Goal: Browse casually

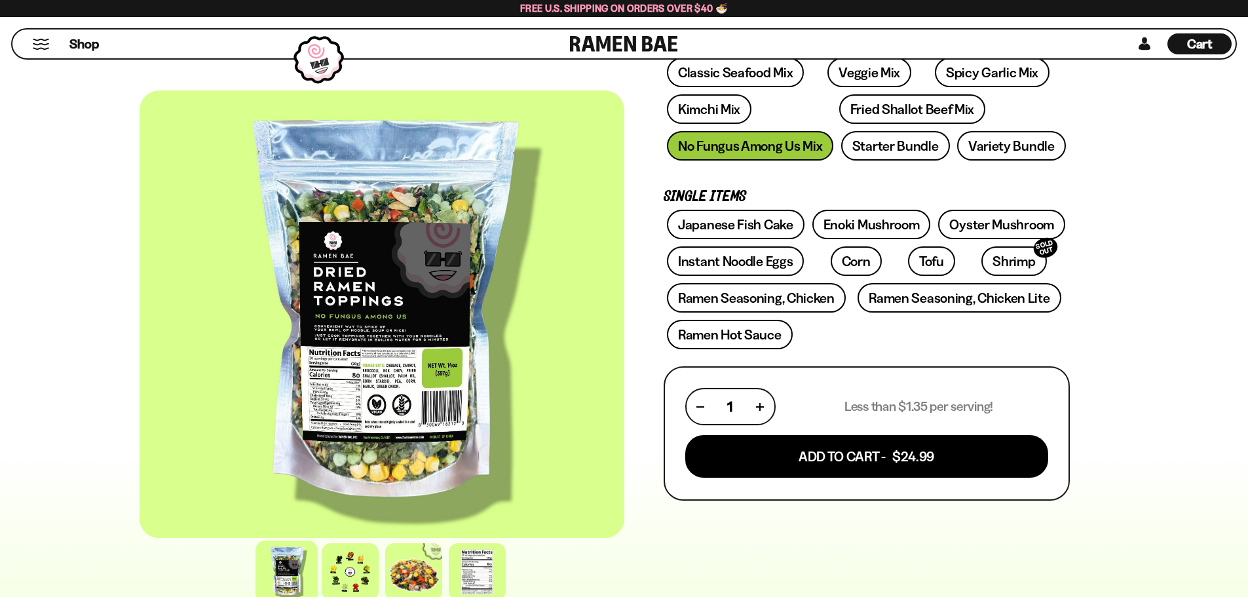
scroll to position [225, 0]
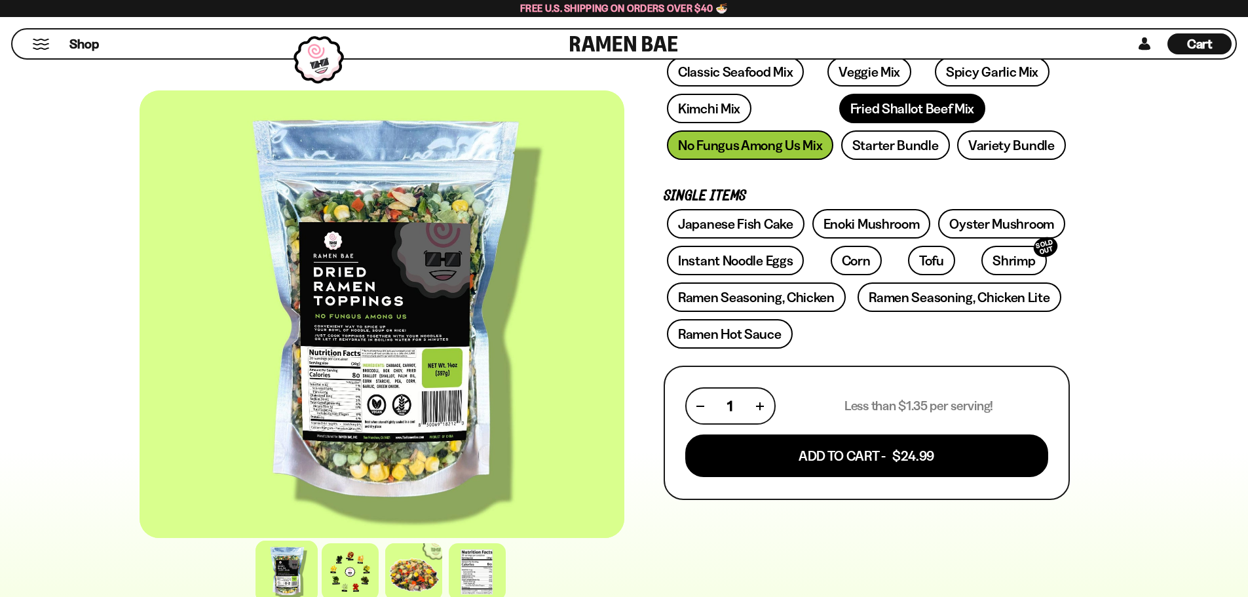
click at [839, 106] on link "Fried Shallot Beef Mix" at bounding box center [912, 108] width 146 height 29
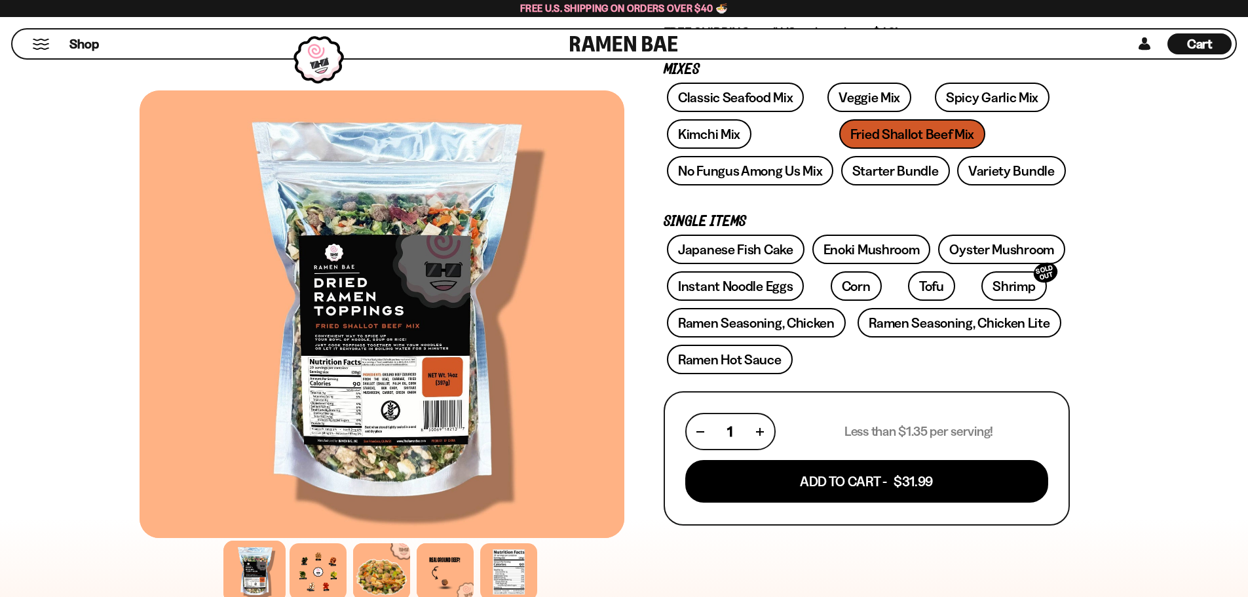
scroll to position [229, 0]
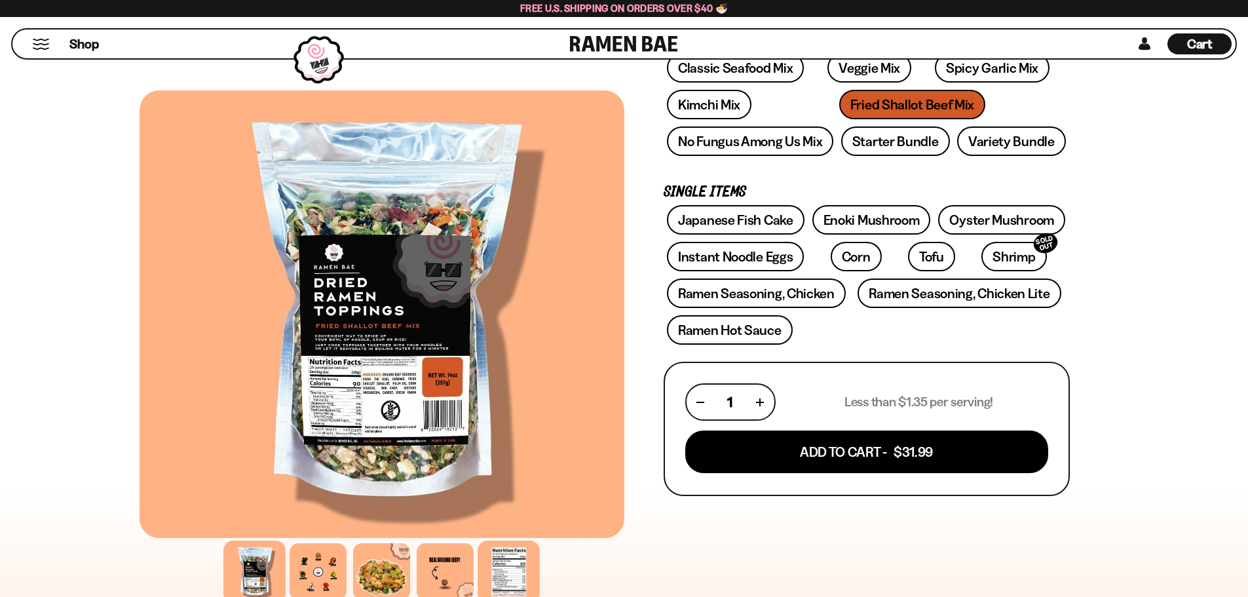
click at [510, 578] on div at bounding box center [508, 571] width 62 height 62
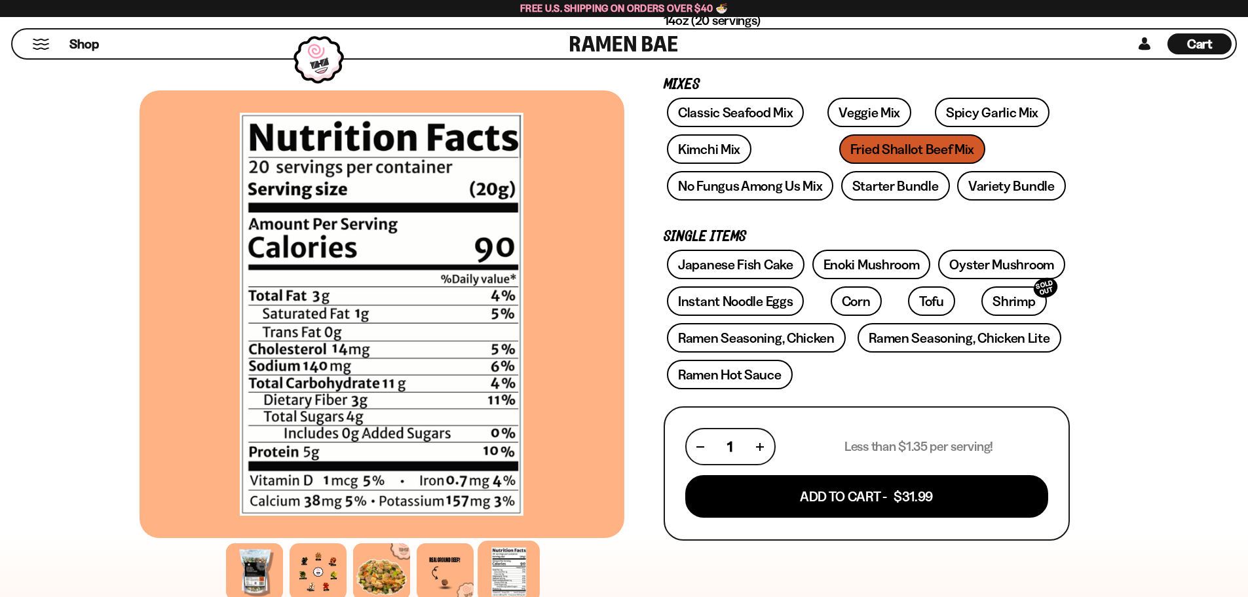
scroll to position [183, 0]
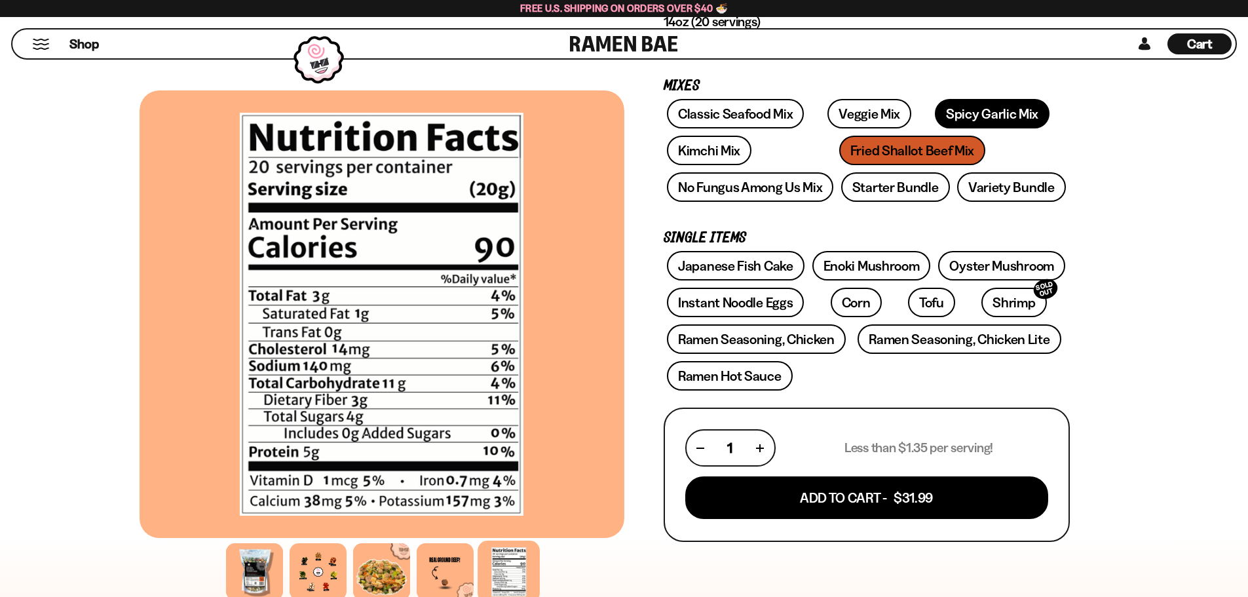
click at [935, 107] on link "Spicy Garlic Mix" at bounding box center [992, 113] width 115 height 29
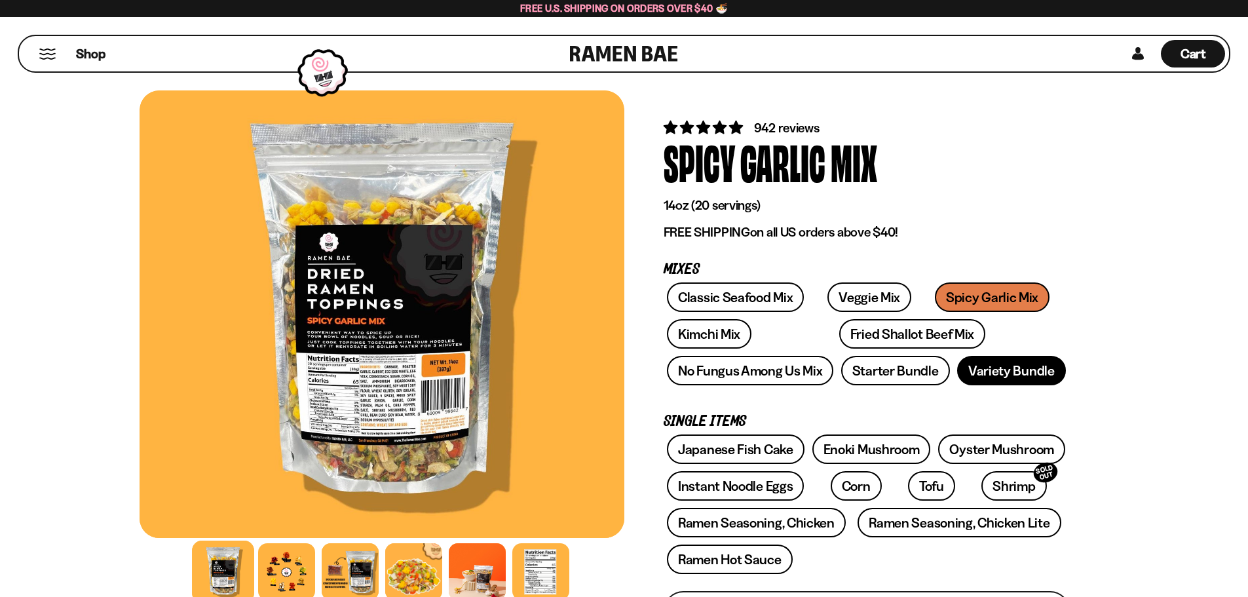
click at [1014, 365] on link "Variety Bundle" at bounding box center [1011, 370] width 109 height 29
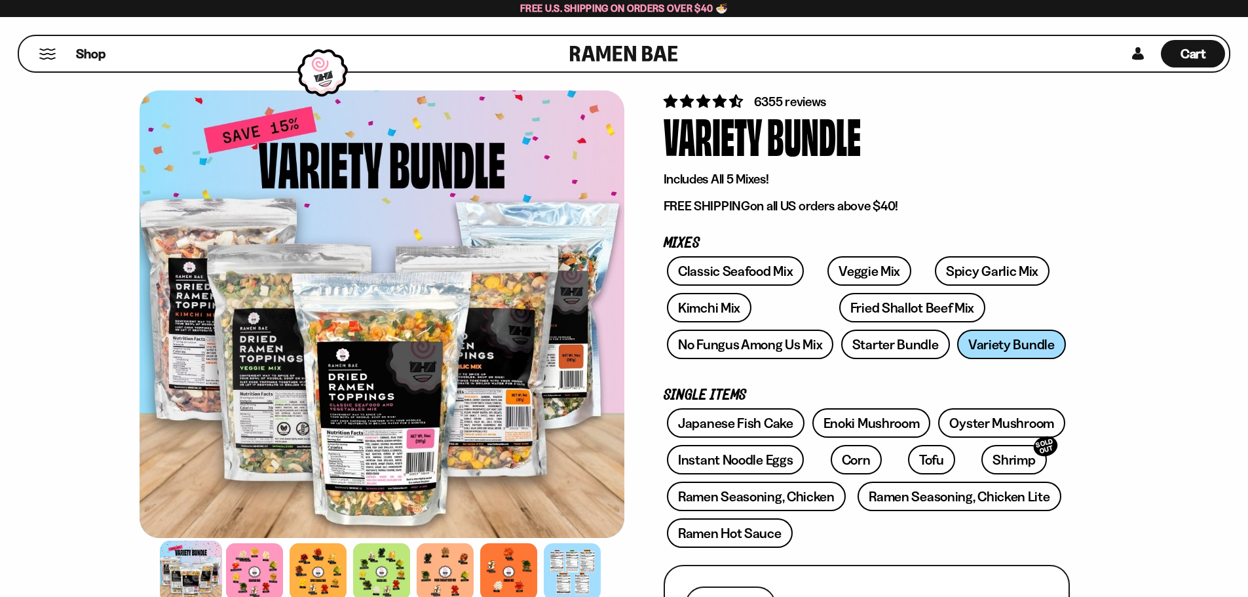
scroll to position [27, 0]
click at [578, 573] on div at bounding box center [572, 571] width 62 height 62
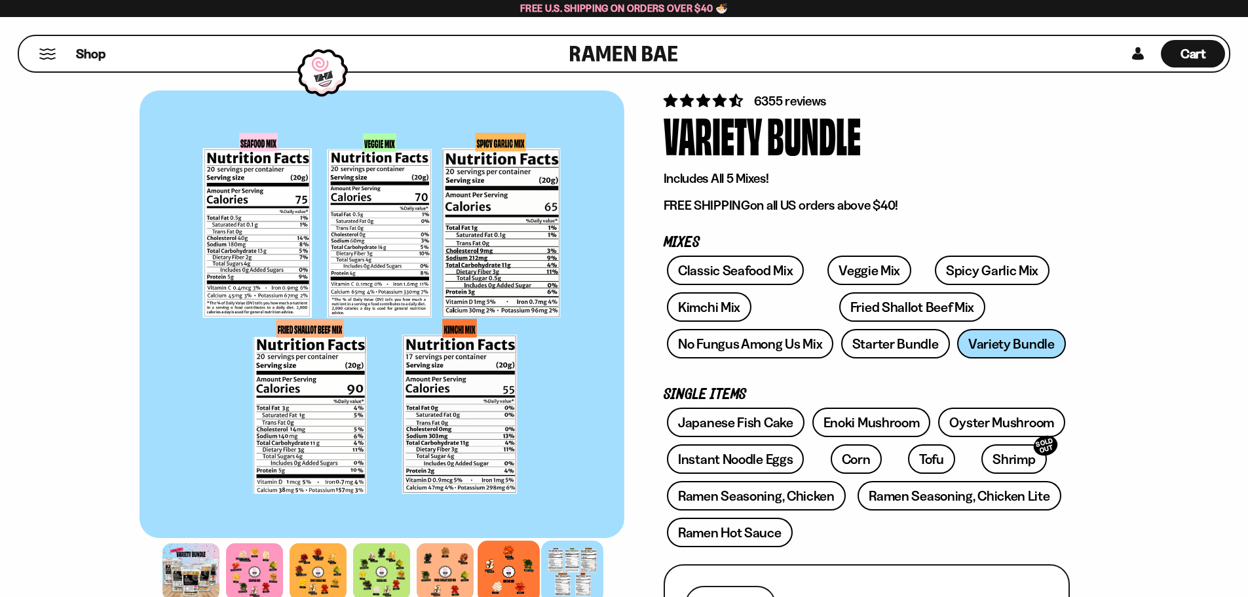
click at [500, 569] on div at bounding box center [508, 571] width 62 height 62
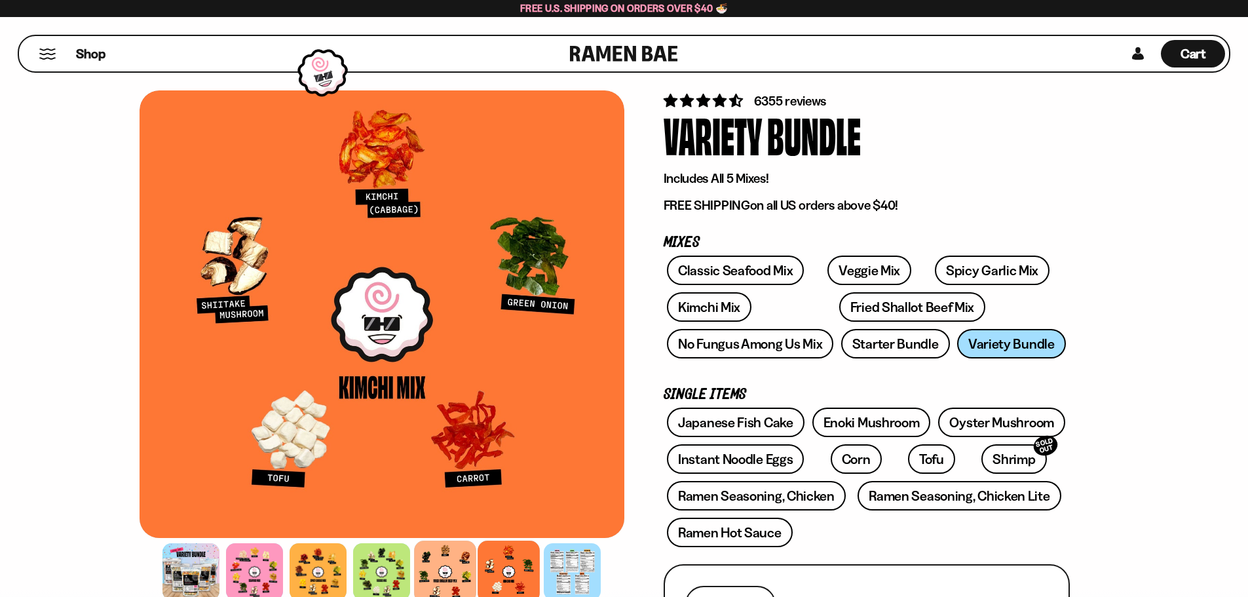
click at [457, 573] on div at bounding box center [445, 571] width 62 height 62
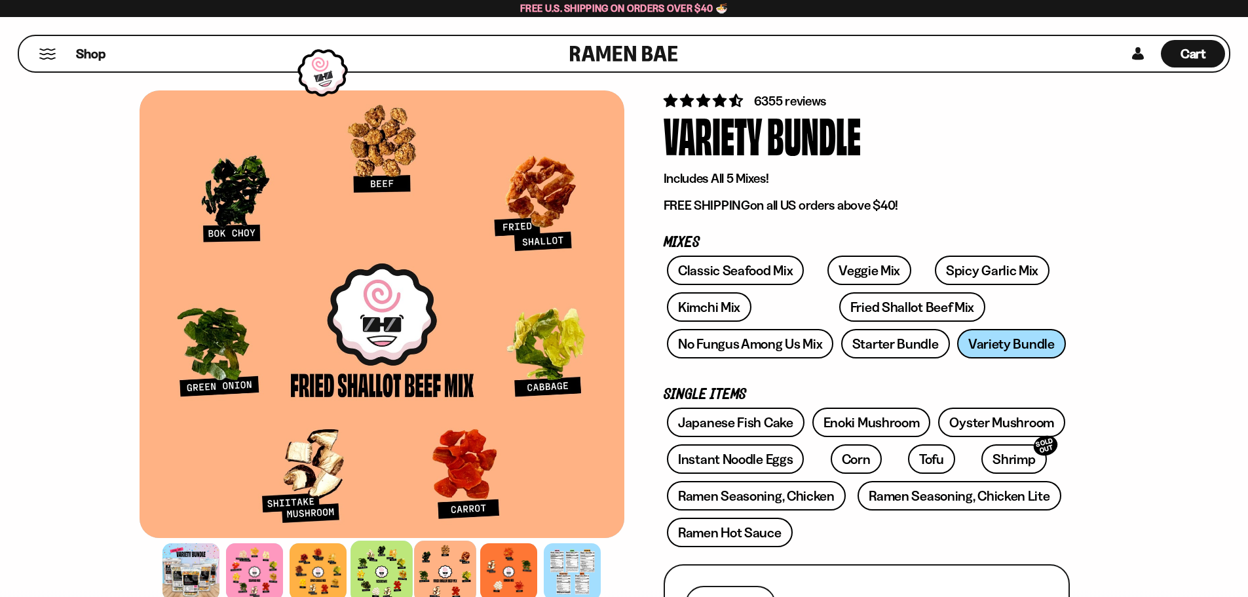
click at [381, 555] on div at bounding box center [381, 571] width 62 height 62
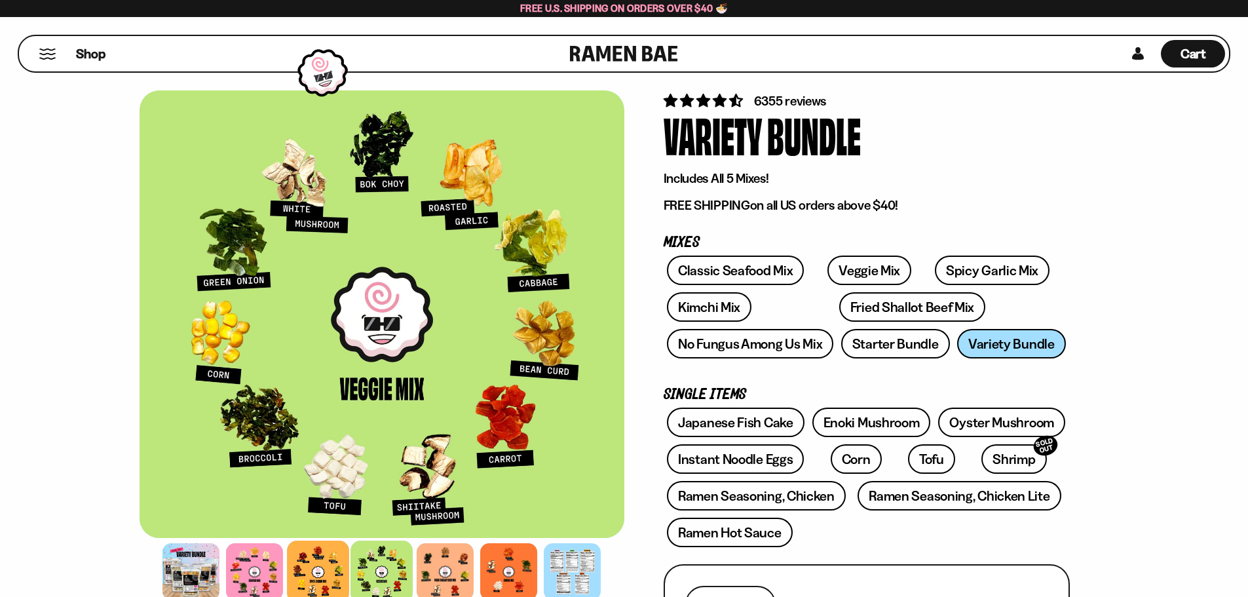
click at [316, 554] on div at bounding box center [318, 571] width 62 height 62
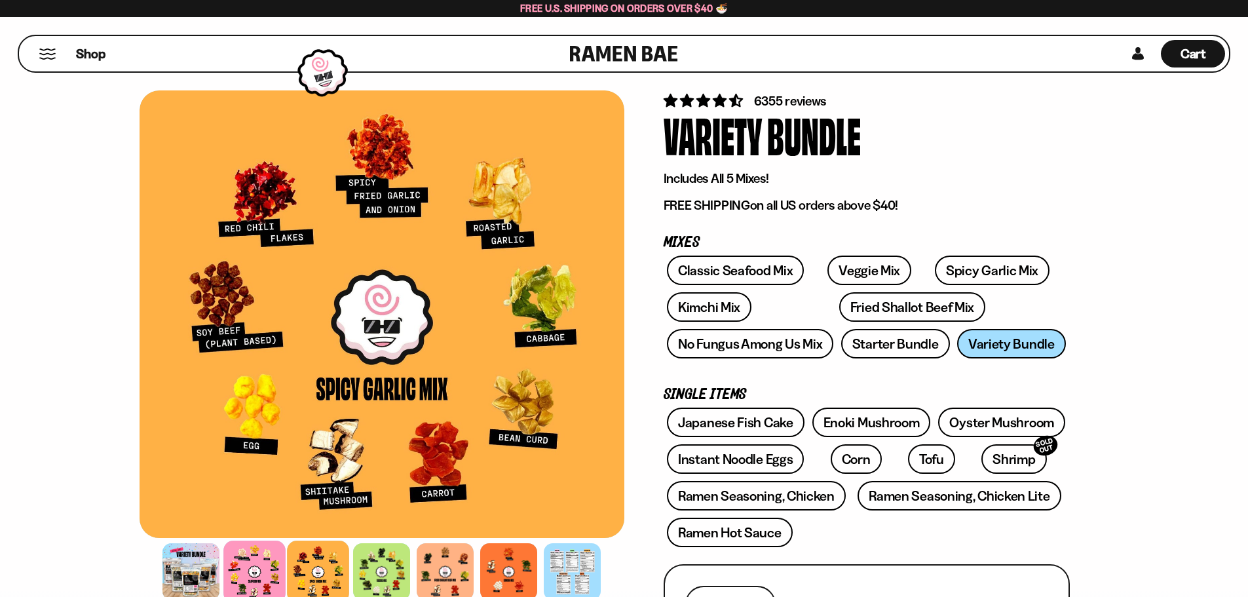
click at [272, 551] on div at bounding box center [254, 571] width 62 height 62
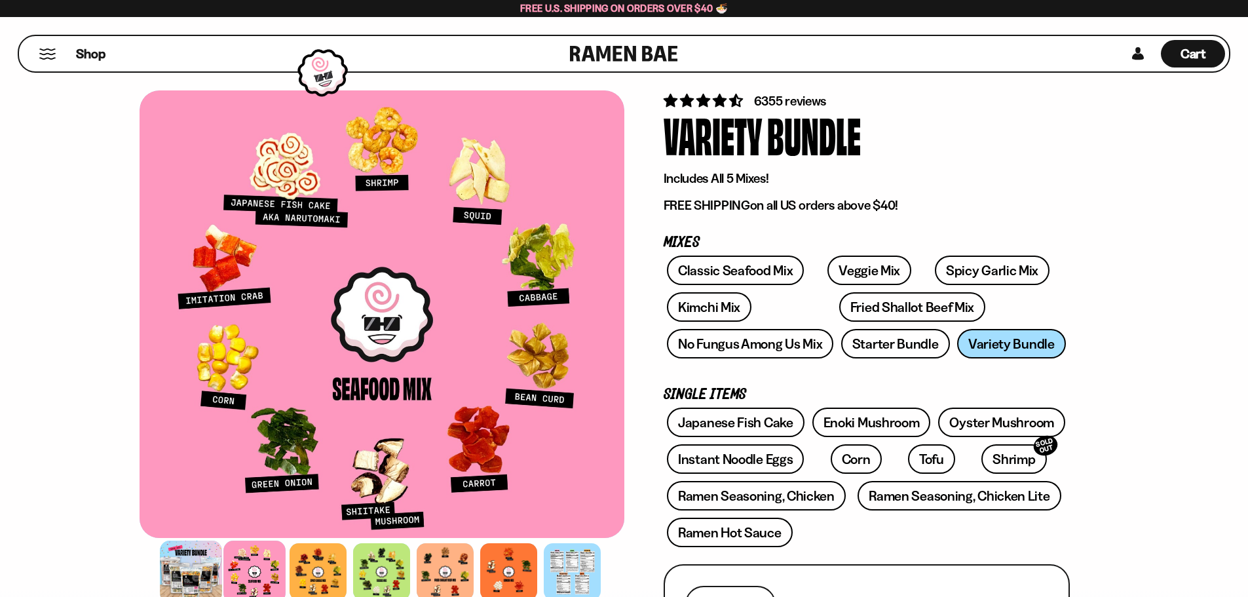
click at [208, 578] on div at bounding box center [191, 571] width 62 height 62
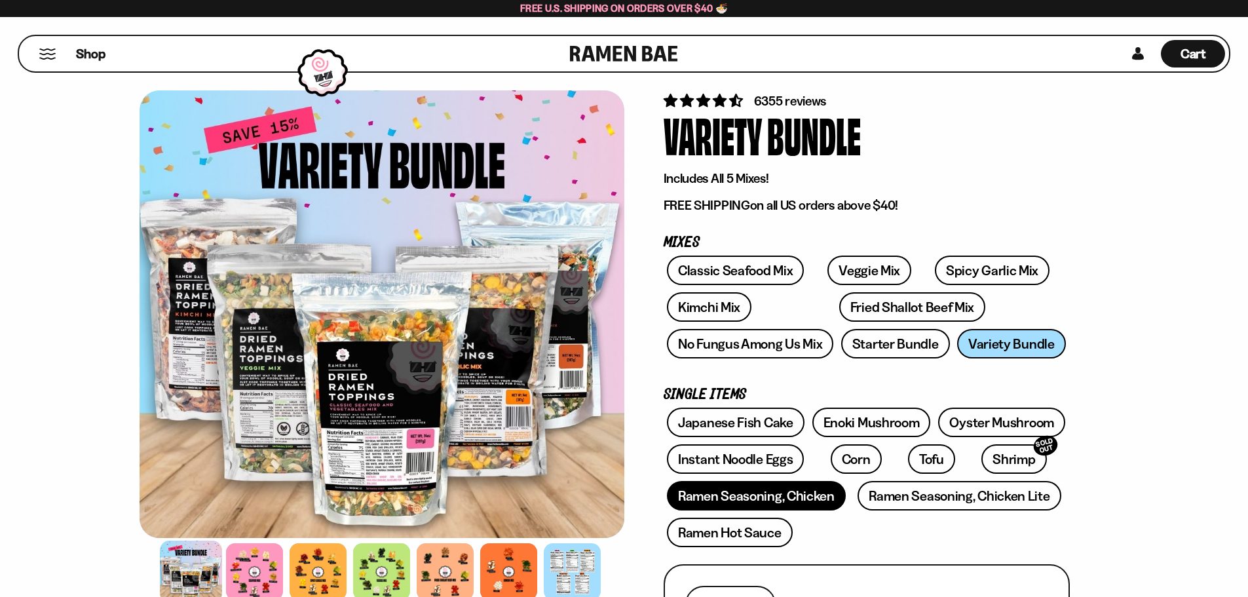
click at [797, 495] on link "Ramen Seasoning, Chicken" at bounding box center [756, 495] width 179 height 29
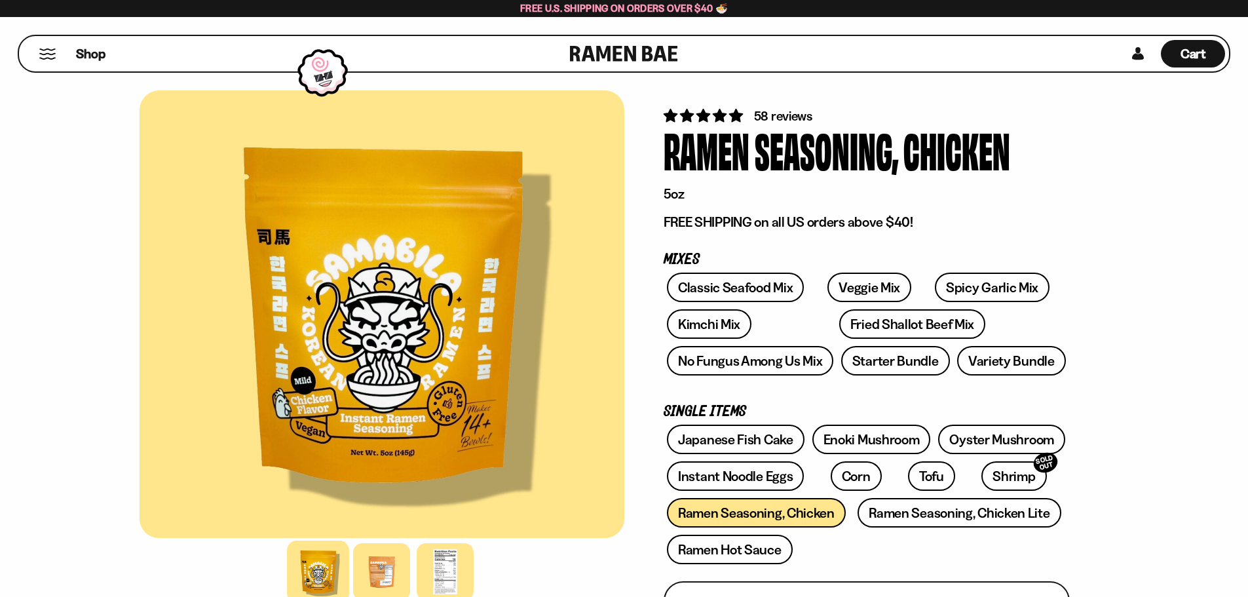
scroll to position [15, 0]
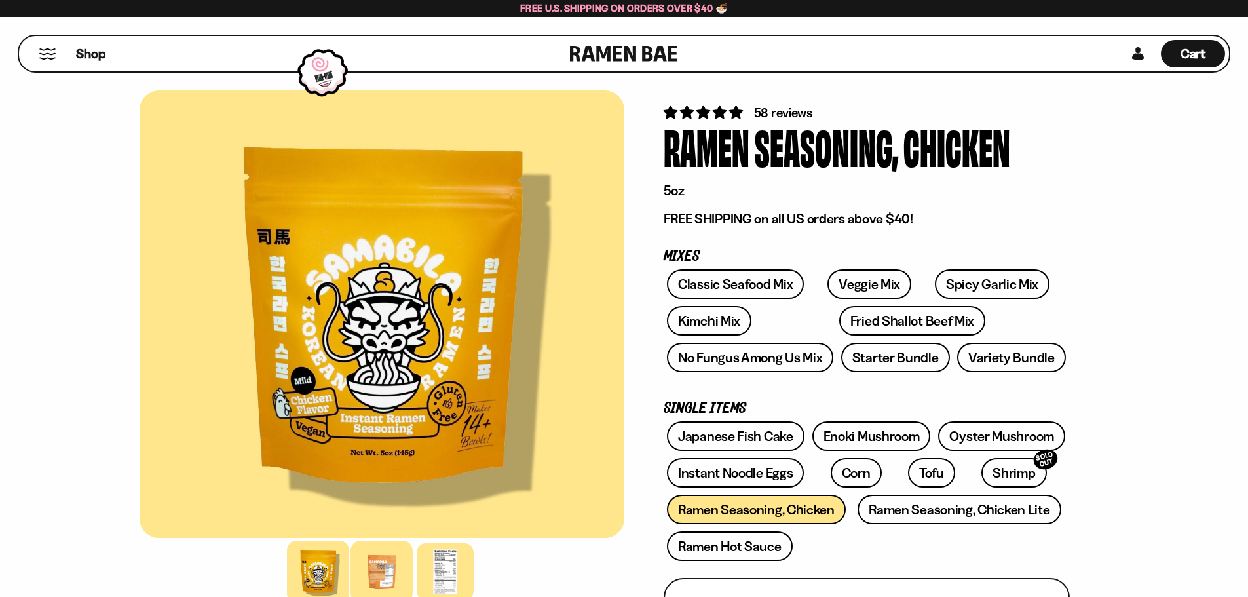
click at [381, 567] on div at bounding box center [381, 571] width 62 height 62
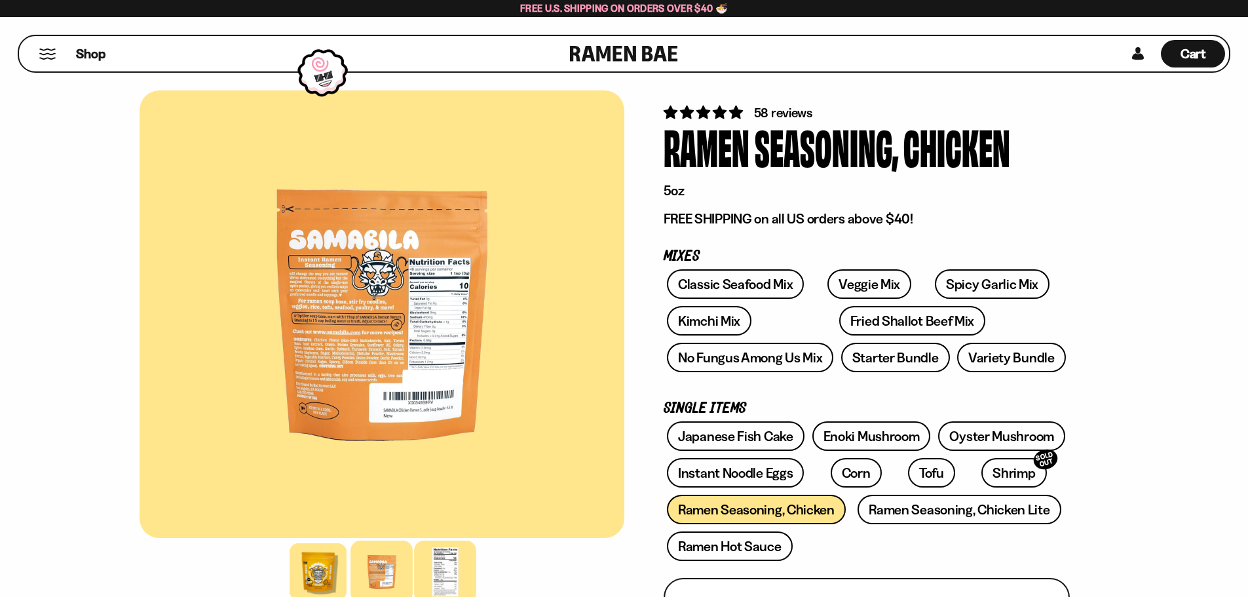
click at [446, 569] on div at bounding box center [445, 571] width 62 height 62
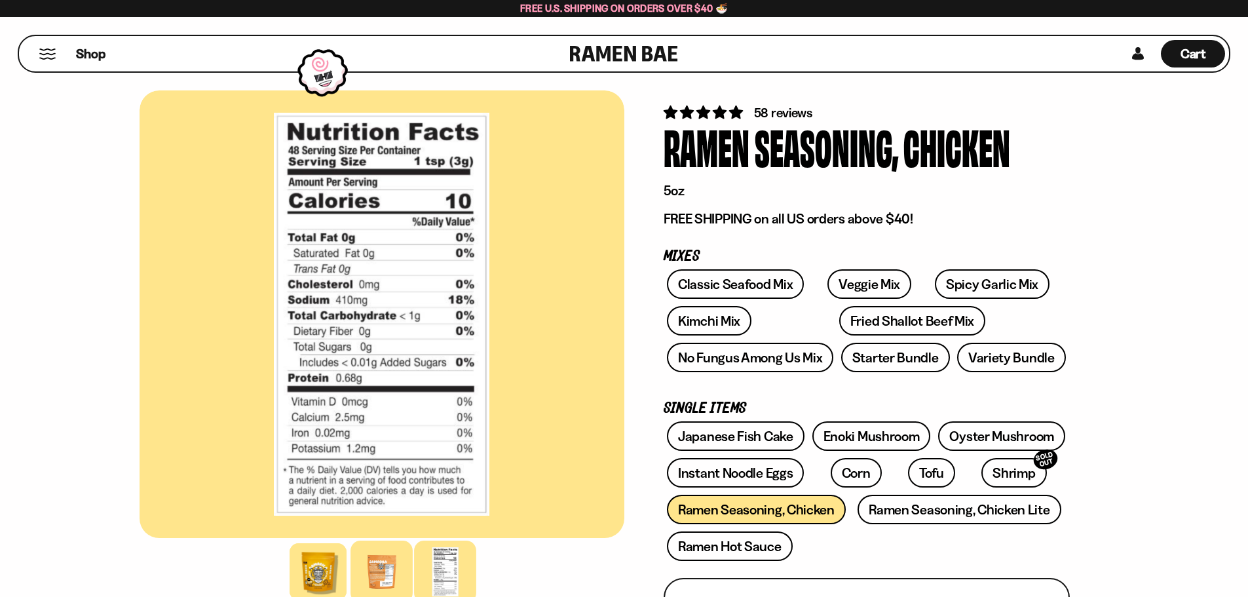
click at [395, 569] on div at bounding box center [381, 571] width 62 height 62
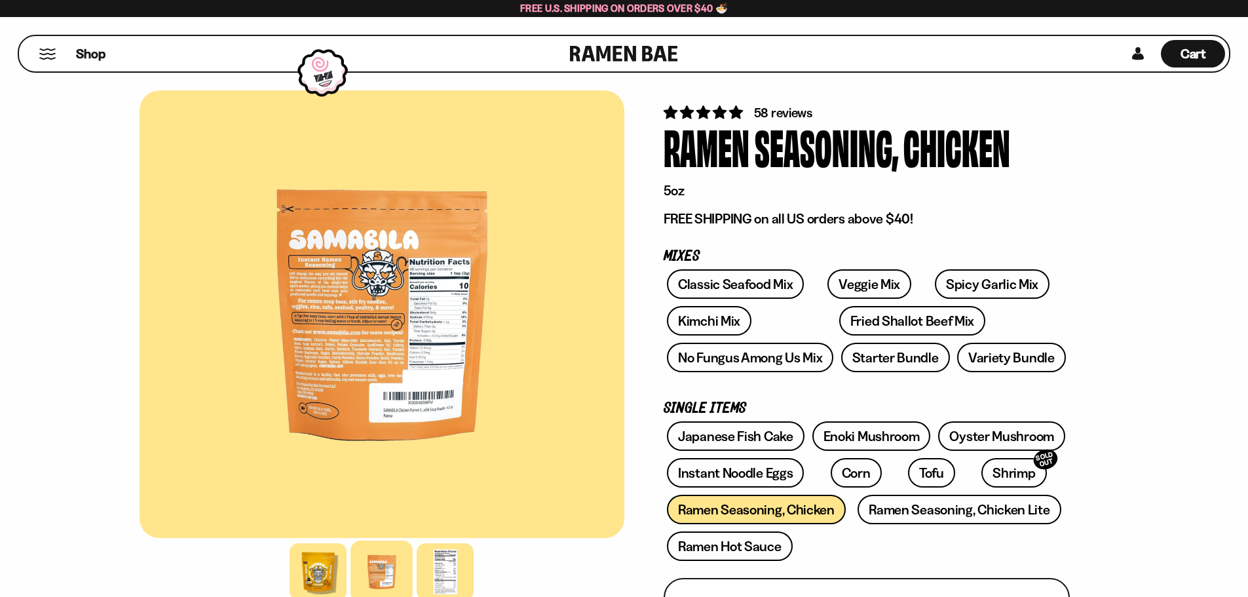
click at [327, 352] on div at bounding box center [382, 313] width 485 height 447
click at [865, 505] on link "Ramen Seasoning, Chicken Lite" at bounding box center [958, 509] width 203 height 29
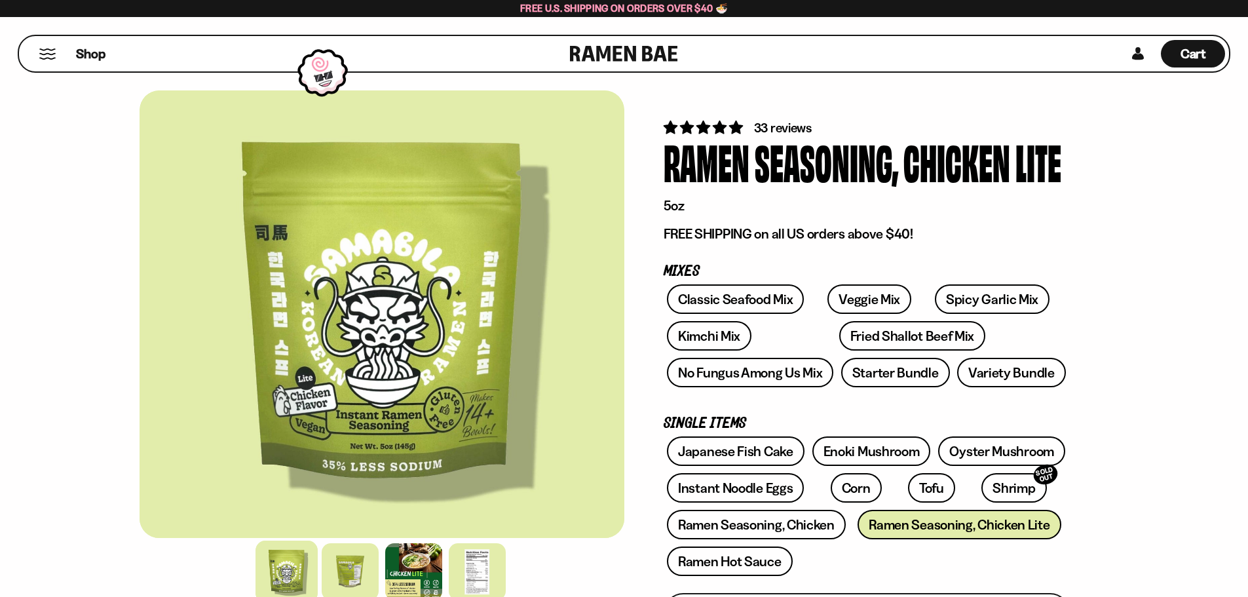
scroll to position [8, 0]
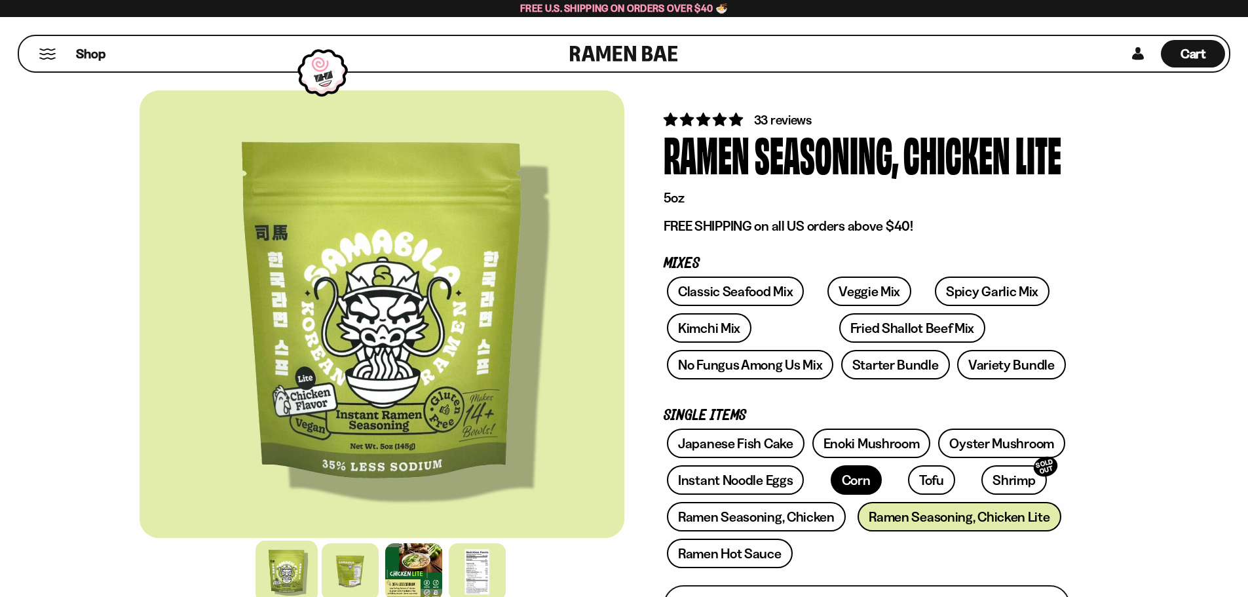
click at [836, 485] on link "Corn" at bounding box center [856, 479] width 51 height 29
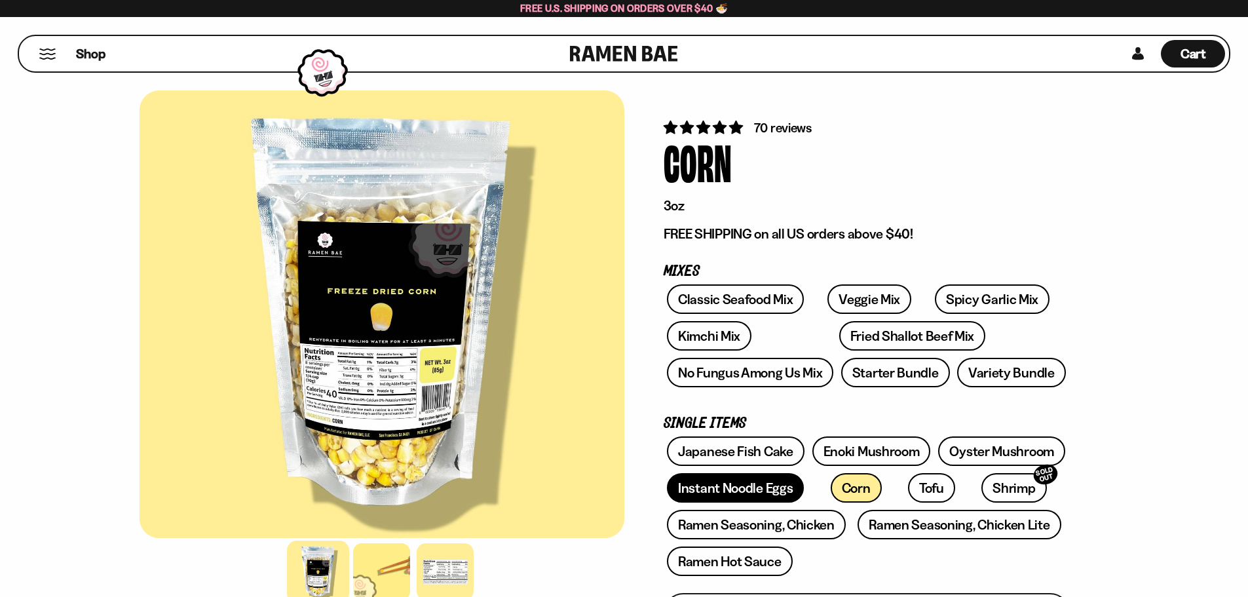
click at [756, 484] on link "Instant Noodle Eggs" at bounding box center [735, 487] width 137 height 29
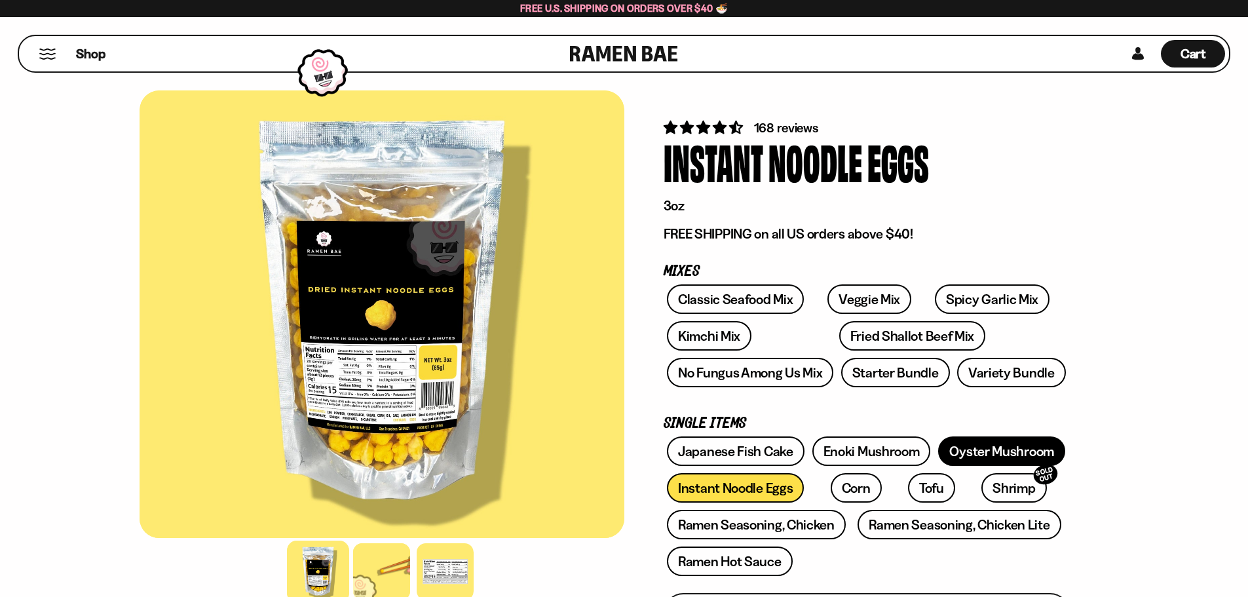
click at [954, 444] on link "Oyster Mushroom" at bounding box center [1001, 450] width 127 height 29
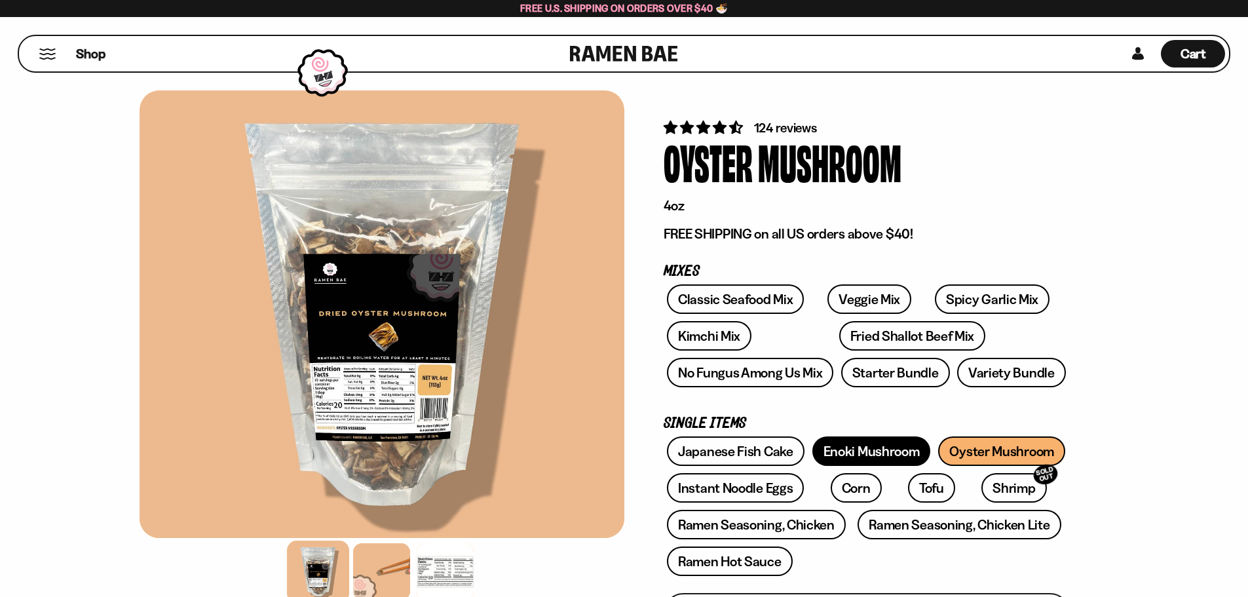
click at [851, 453] on link "Enoki Mushroom" at bounding box center [871, 450] width 119 height 29
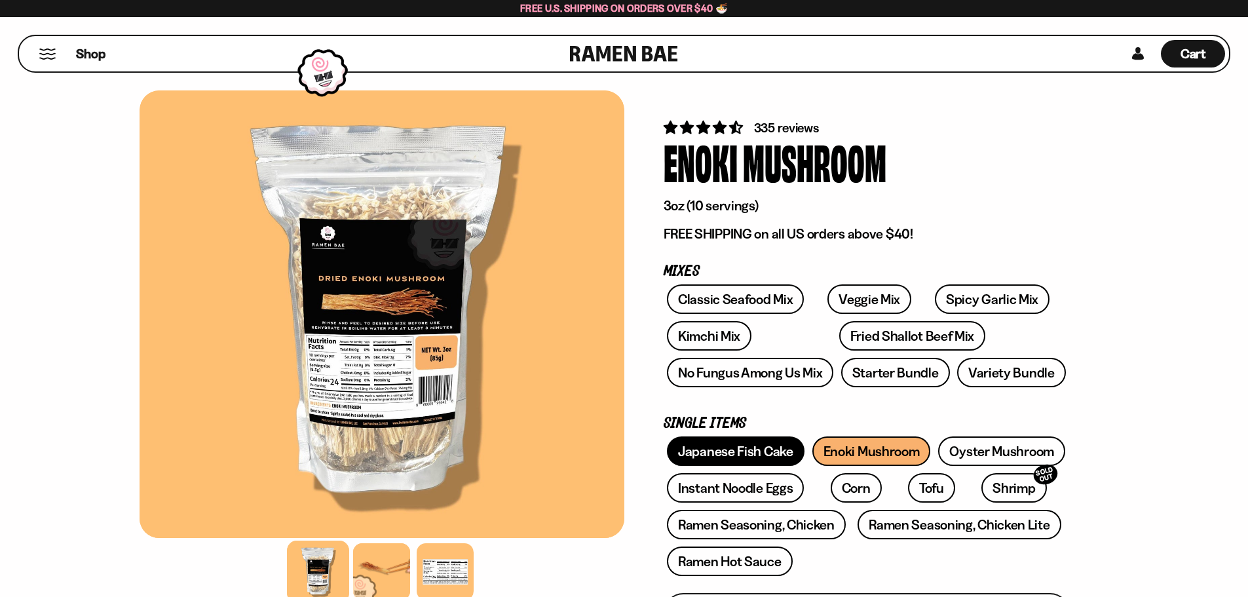
click at [739, 449] on link "Japanese Fish Cake" at bounding box center [736, 450] width 138 height 29
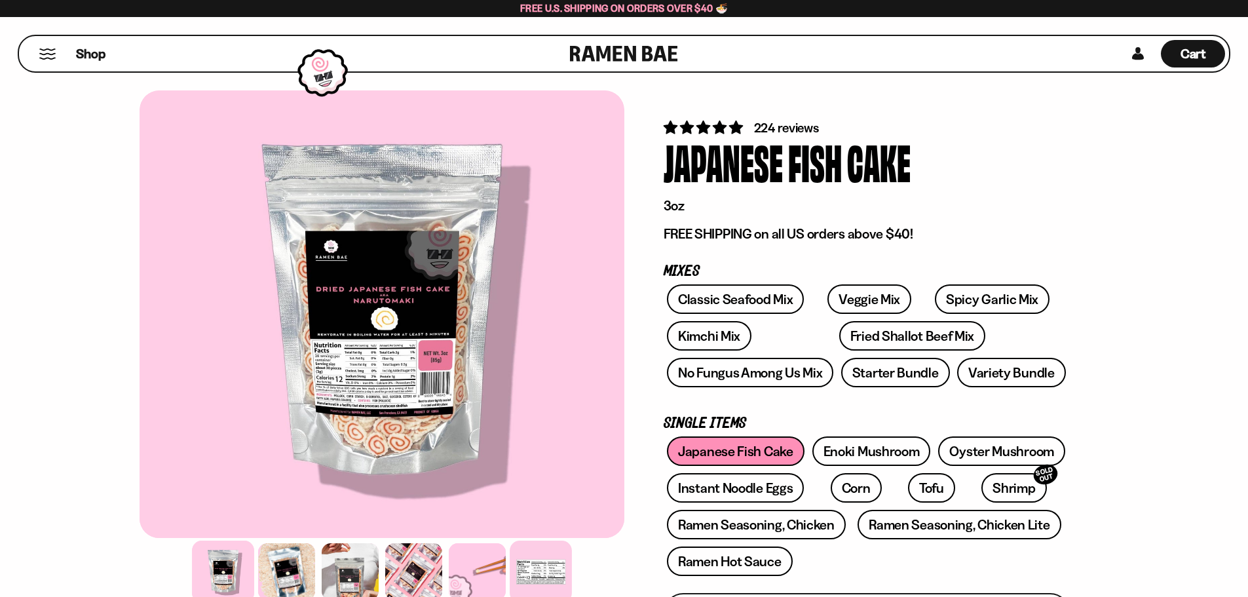
click at [557, 578] on div at bounding box center [541, 571] width 62 height 62
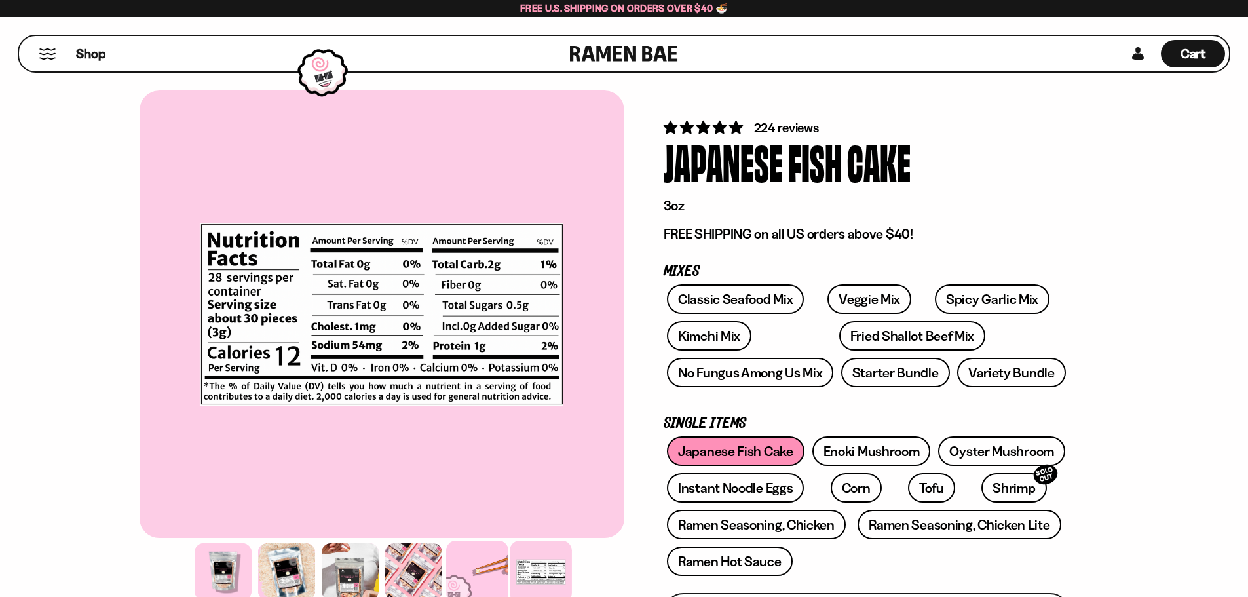
click at [485, 576] on div at bounding box center [477, 571] width 62 height 62
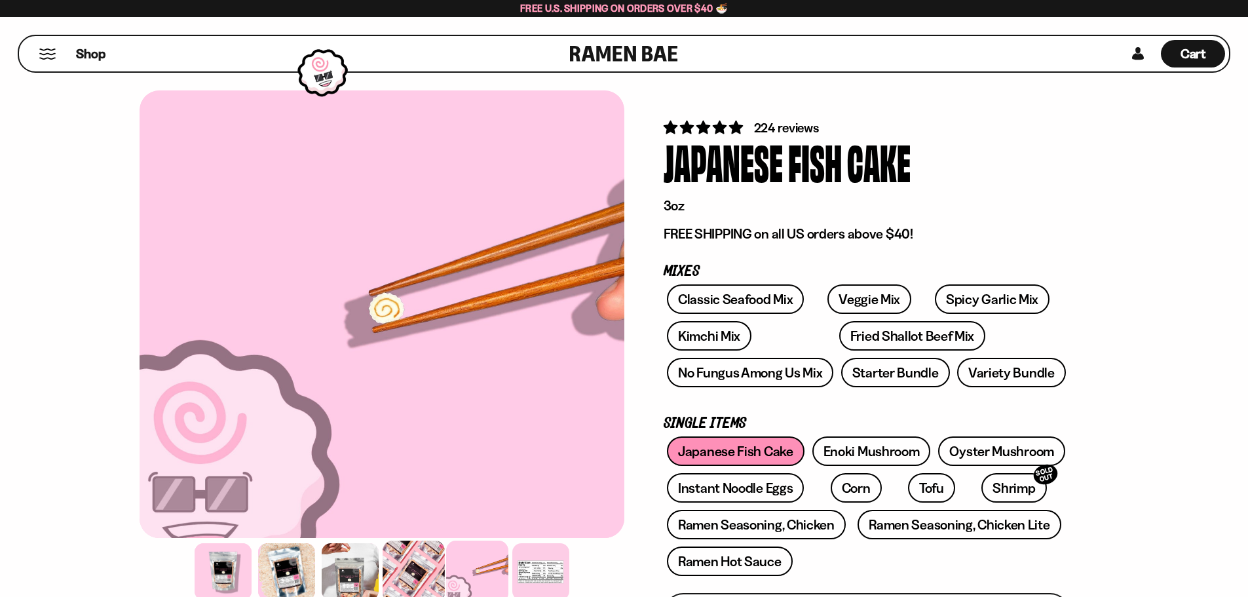
click at [429, 575] on div at bounding box center [414, 571] width 62 height 62
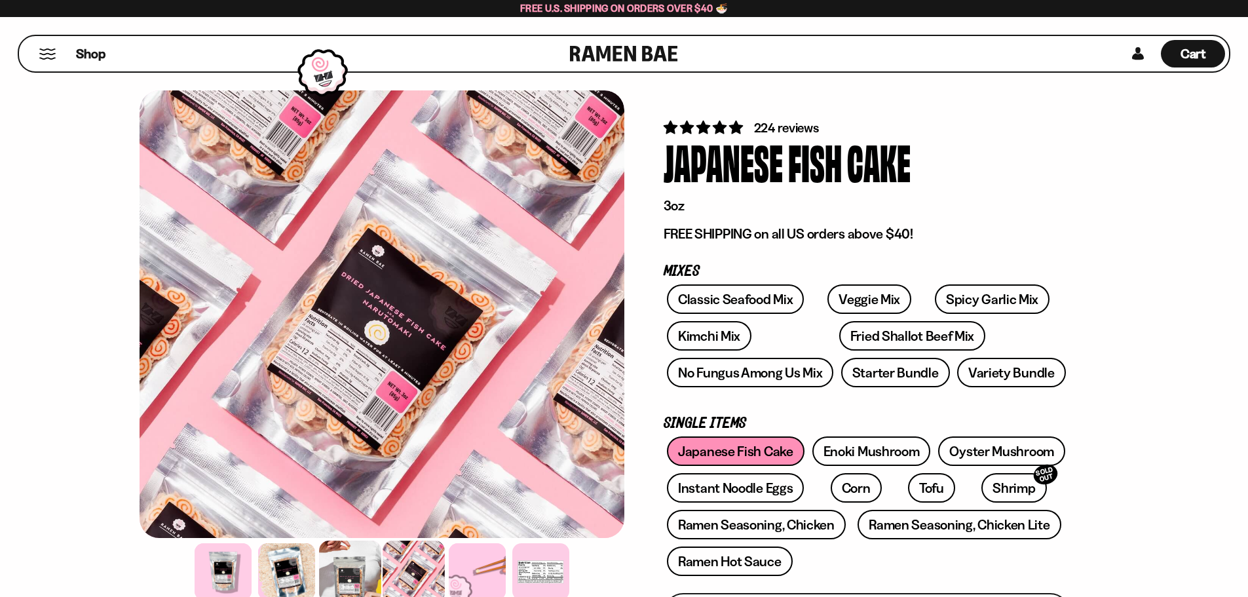
click at [346, 577] on div at bounding box center [350, 571] width 62 height 62
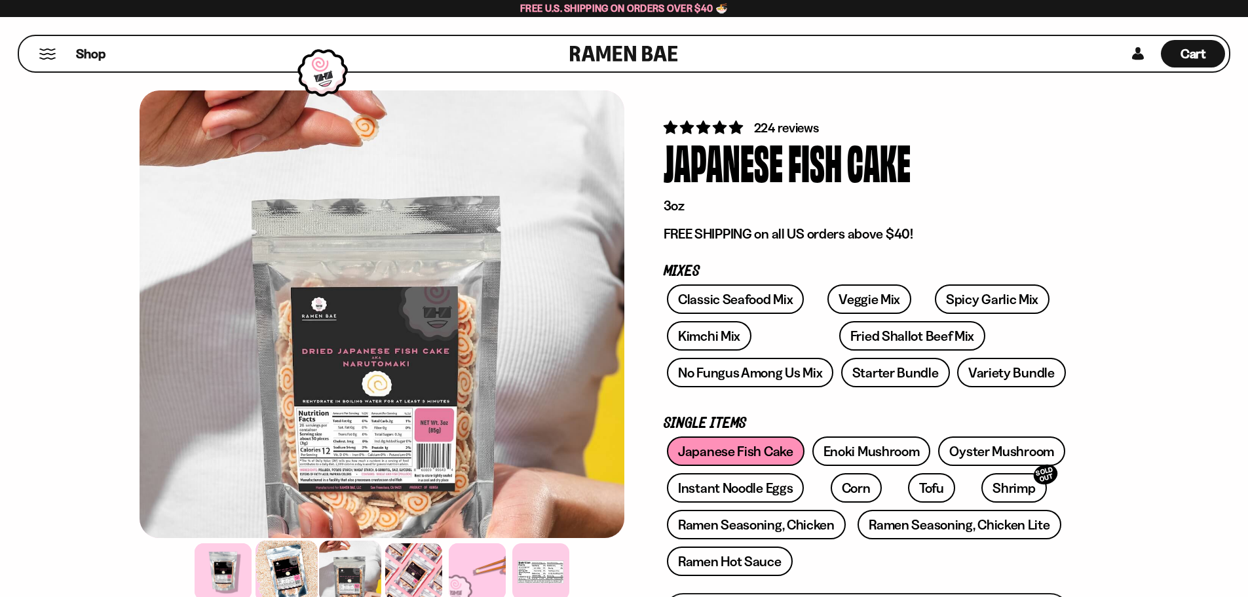
click at [299, 572] on div at bounding box center [286, 571] width 62 height 62
